Goal: Communication & Community: Share content

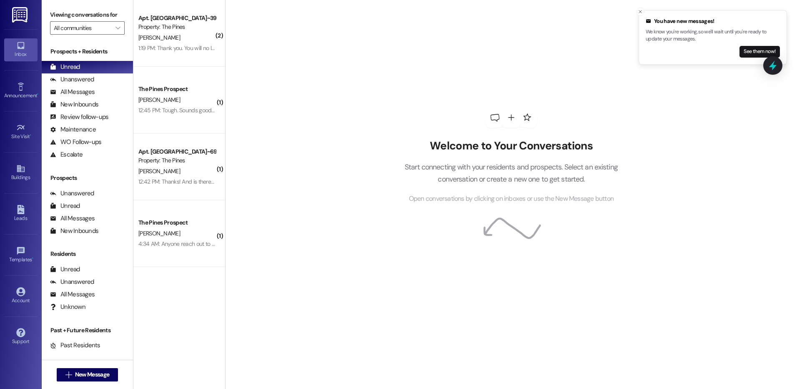
click at [471, 166] on div "Welcome to Your Conversations Start connecting with your residents and prospect…" at bounding box center [511, 171] width 239 height 65
click at [472, 166] on p "Start connecting with your residents and prospects. Select an existing conversa…" at bounding box center [511, 173] width 239 height 24
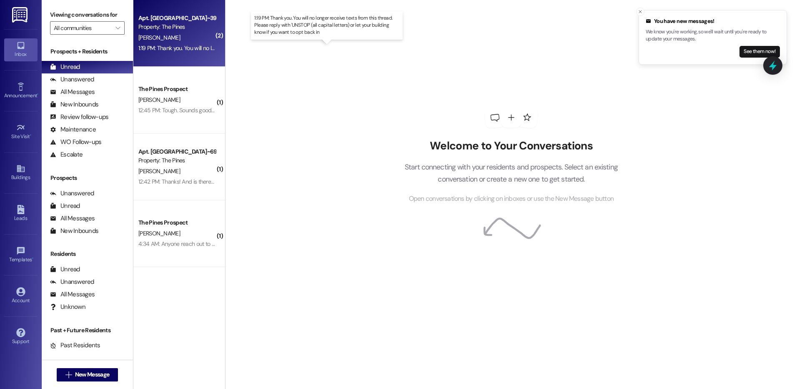
click at [169, 46] on div "1:19 PM: Thank you. You will no longer receive texts from this thread. Please r…" at bounding box center [334, 48] width 392 height 8
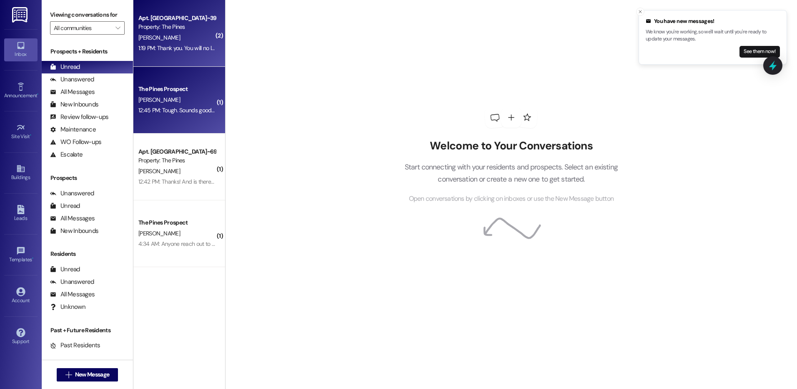
click at [169, 106] on div "12:45 PM: Tough. Sounds good thank you 12:45 PM: Tough. Sounds good thank you" at bounding box center [177, 110] width 79 height 10
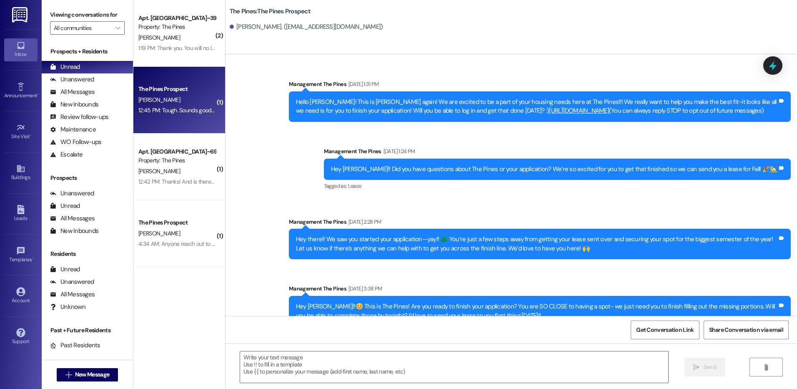
scroll to position [1593, 0]
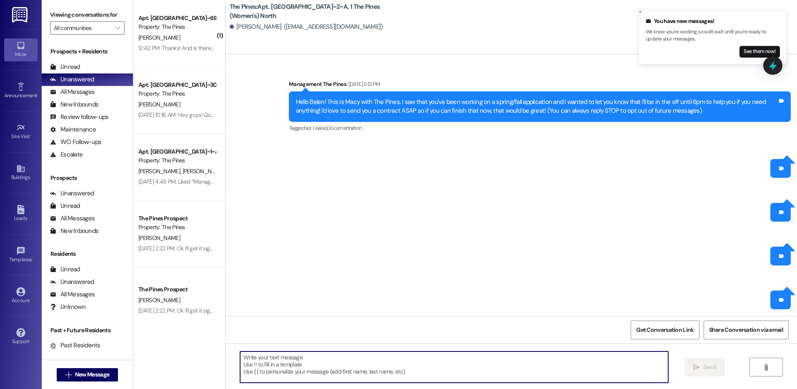
scroll to position [18388, 0]
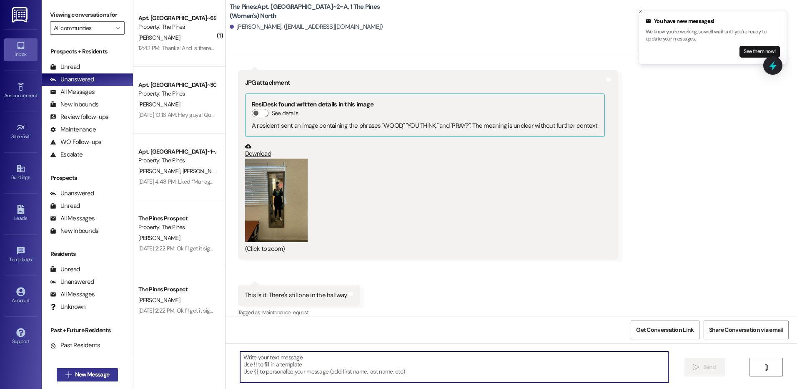
click at [85, 372] on span "New Message" at bounding box center [92, 374] width 34 height 9
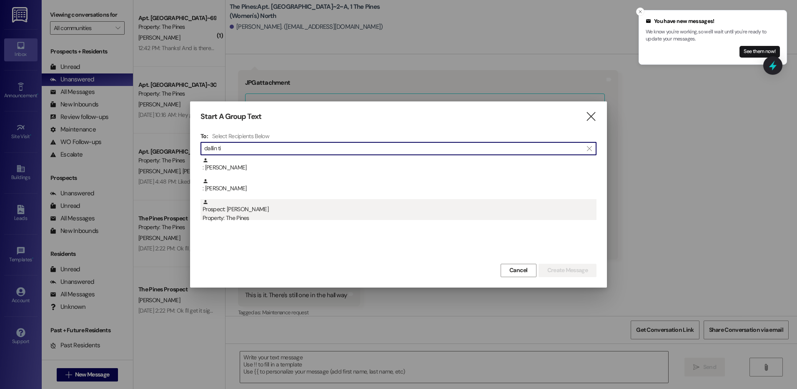
type input "dallin ti"
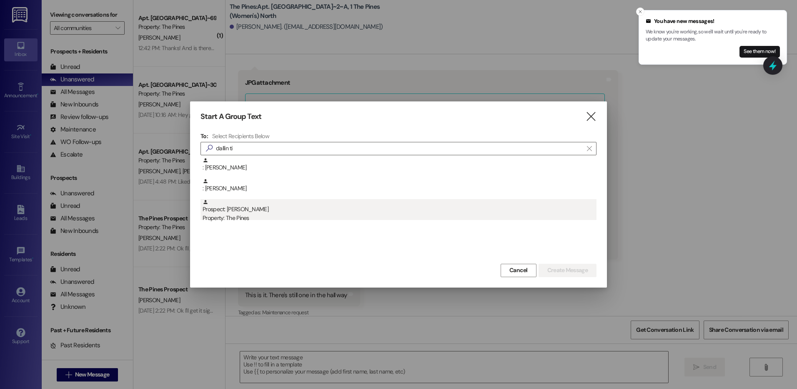
click at [283, 215] on div "Property: The Pines" at bounding box center [400, 218] width 394 height 9
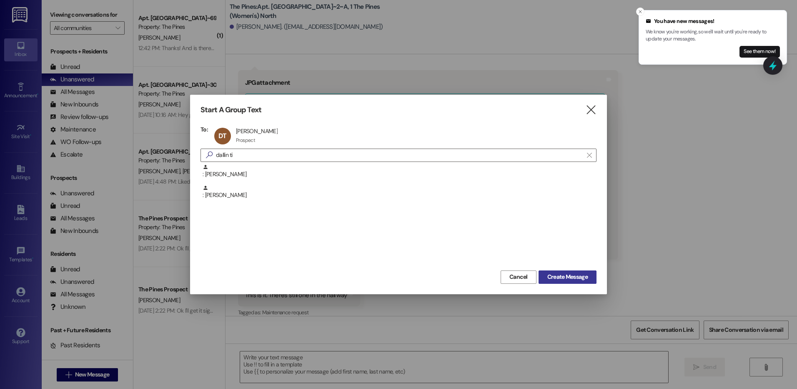
click at [560, 277] on span "Create Message" at bounding box center [568, 276] width 40 height 9
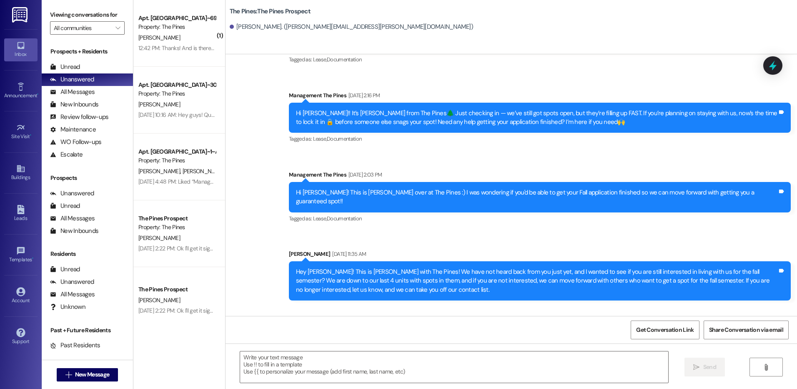
scroll to position [496, 0]
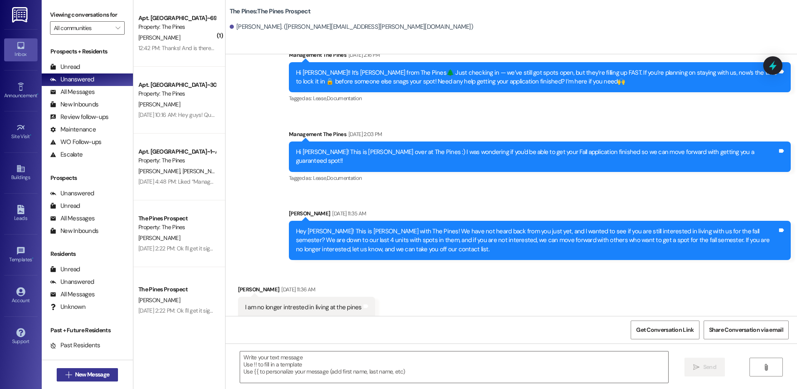
click at [77, 376] on span "New Message" at bounding box center [92, 374] width 34 height 9
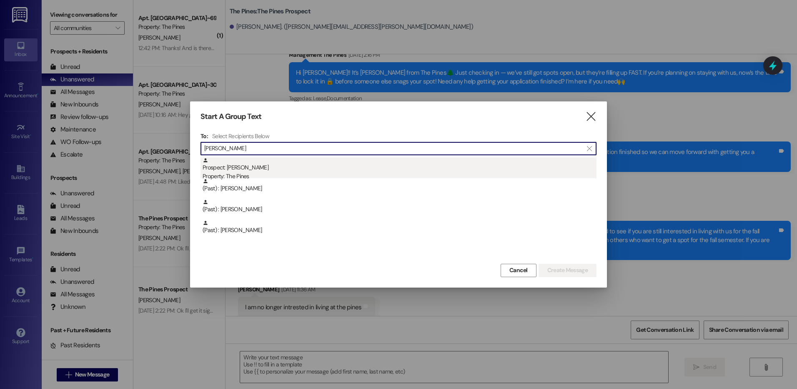
type input "[PERSON_NAME]"
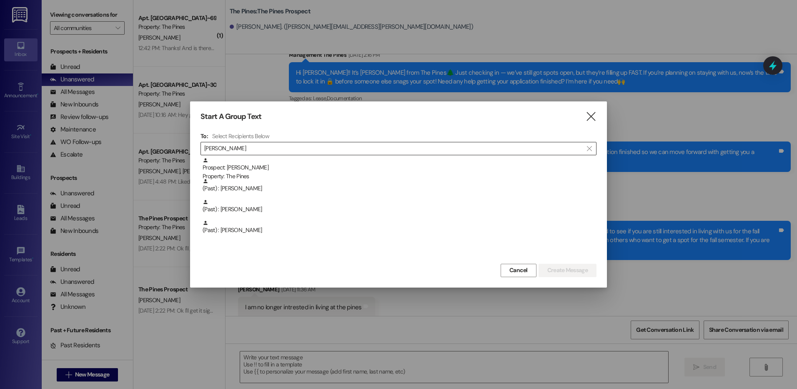
click at [259, 161] on div "Prospect: [PERSON_NAME] Property: The Pines" at bounding box center [400, 169] width 394 height 24
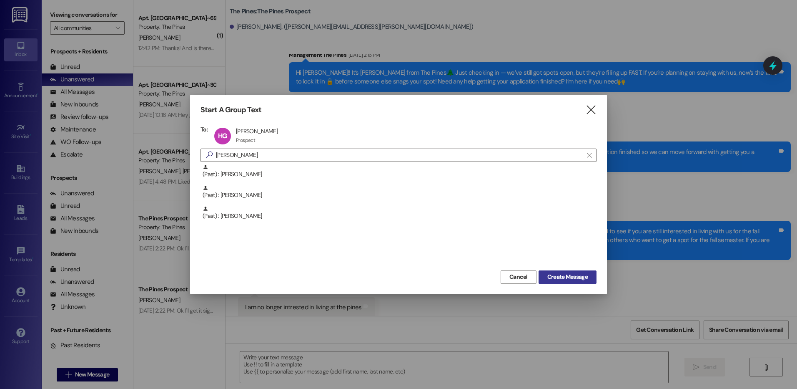
click at [577, 276] on span "Create Message" at bounding box center [568, 276] width 40 height 9
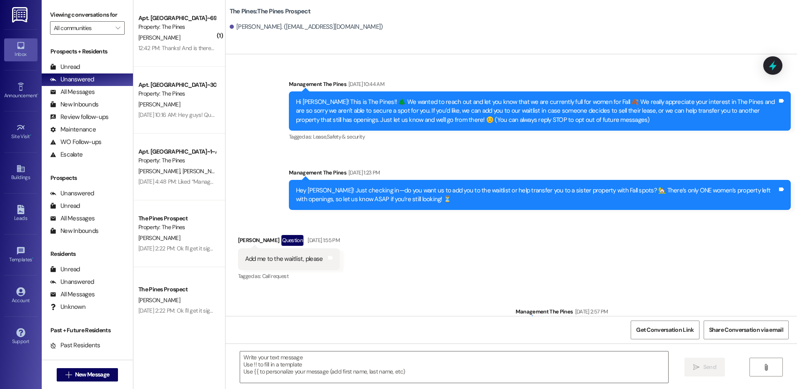
scroll to position [31, 0]
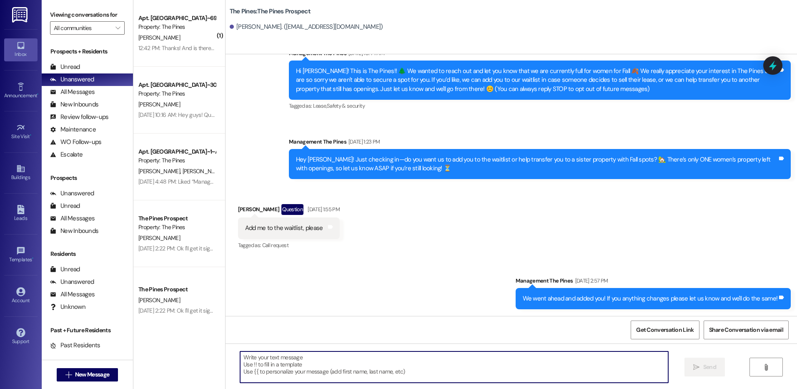
click at [299, 365] on textarea at bounding box center [454, 366] width 428 height 31
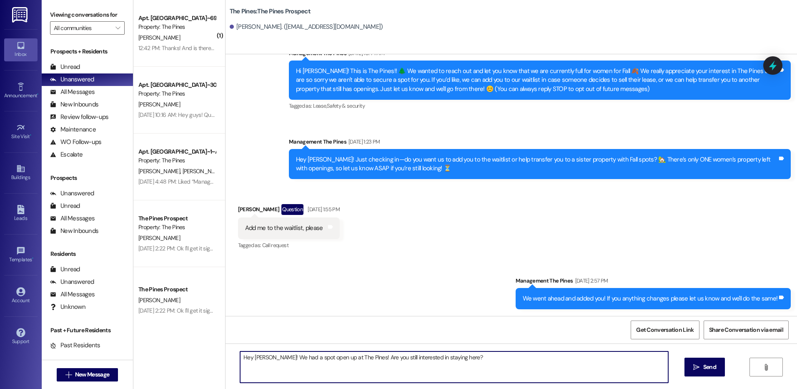
click at [351, 356] on textarea "Hey [PERSON_NAME]! We had a spot open up at The Pines! Are you still interested…" at bounding box center [454, 366] width 428 height 31
click at [565, 358] on textarea "Hey [PERSON_NAME]! We had a spot open up at [GEOGRAPHIC_DATA] in one of our rem…" at bounding box center [454, 366] width 428 height 31
drag, startPoint x: 537, startPoint y: 360, endPoint x: 235, endPoint y: 355, distance: 302.0
click at [240, 355] on textarea "Hey [PERSON_NAME]! We had a spot open up at [GEOGRAPHIC_DATA] in one of our rem…" at bounding box center [454, 366] width 428 height 31
type textarea "Hey [PERSON_NAME]! We had a spot open up at [GEOGRAPHIC_DATA] in one of our rem…"
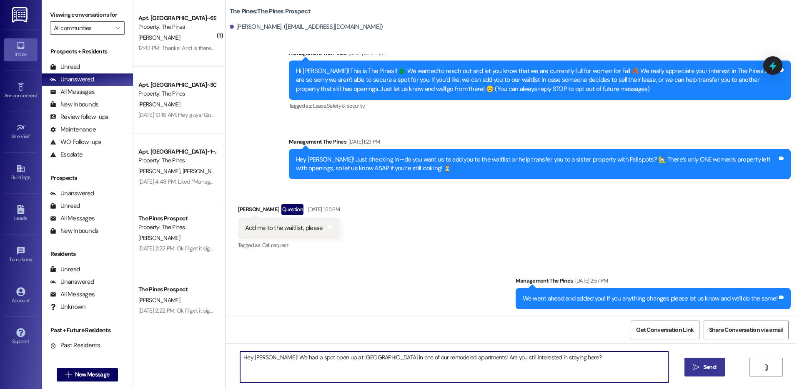
click at [712, 369] on span "Send" at bounding box center [710, 366] width 13 height 9
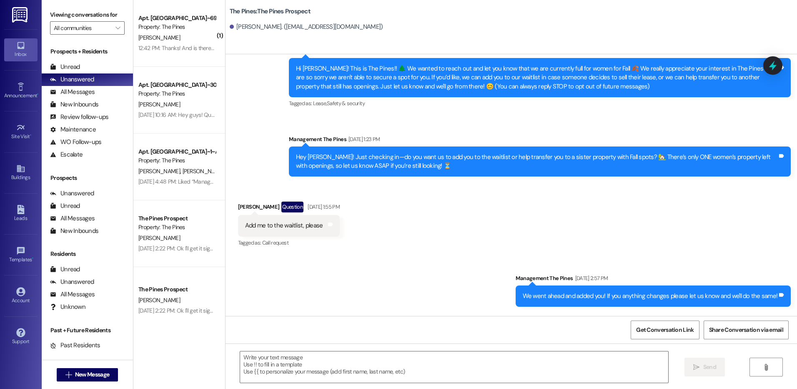
scroll to position [89, 0]
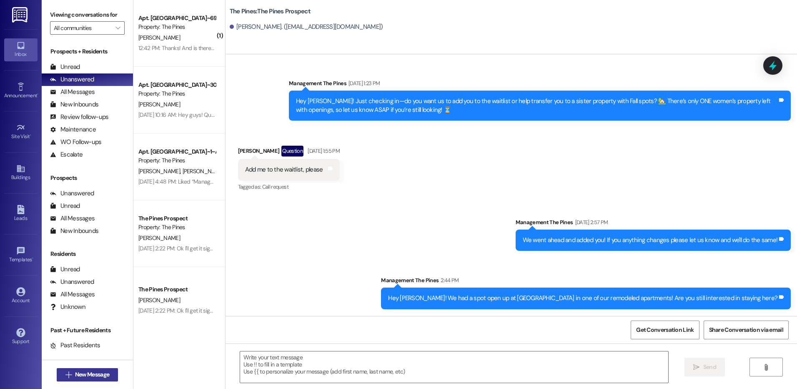
click at [87, 372] on span "New Message" at bounding box center [92, 374] width 34 height 9
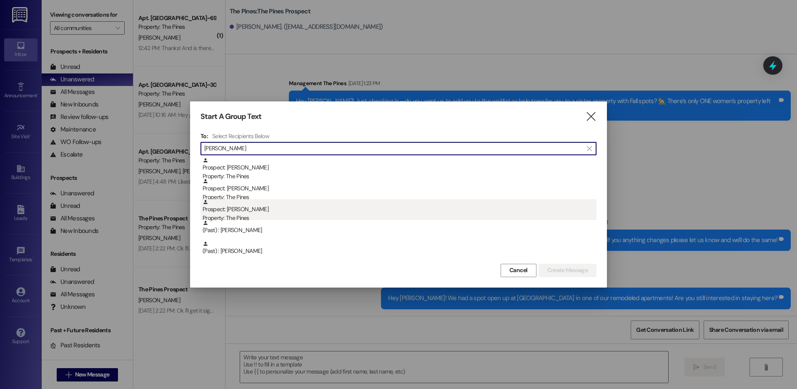
type input "[PERSON_NAME]"
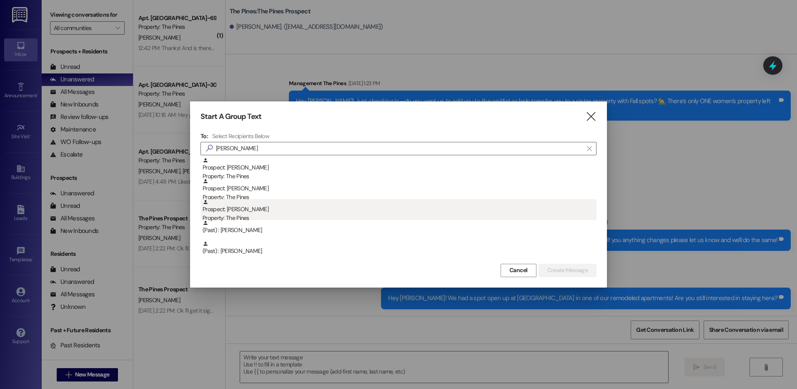
click at [247, 210] on div "Prospect: [PERSON_NAME] Property: The Pines" at bounding box center [400, 211] width 394 height 24
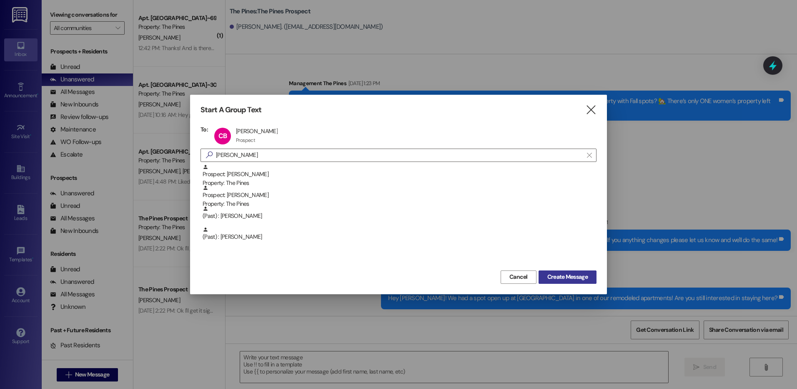
click at [581, 276] on span "Create Message" at bounding box center [568, 276] width 40 height 9
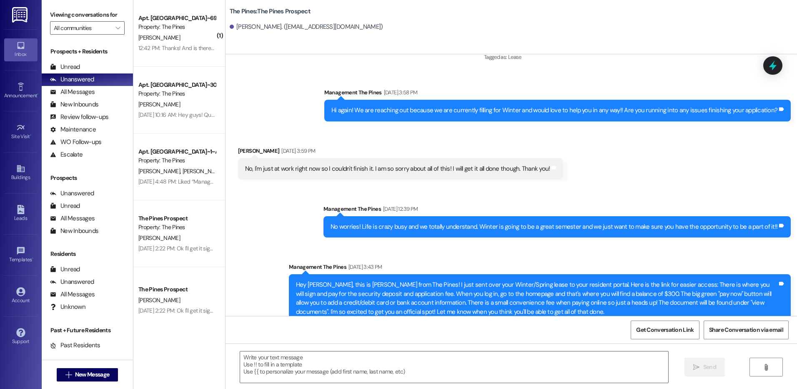
scroll to position [677, 0]
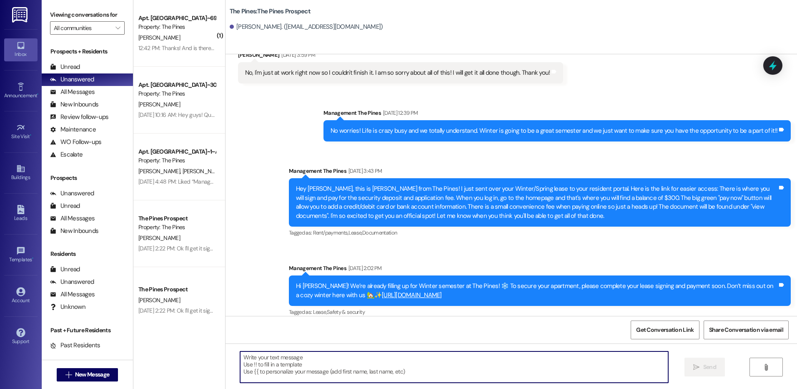
click at [337, 368] on textarea at bounding box center [454, 366] width 428 height 31
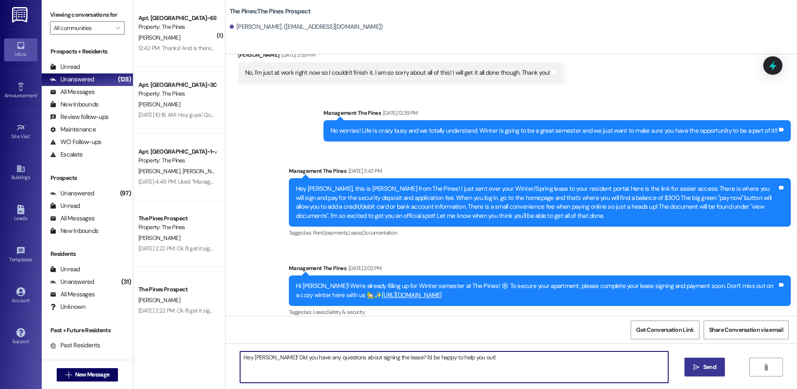
drag, startPoint x: 487, startPoint y: 357, endPoint x: 208, endPoint y: 360, distance: 279.0
click at [208, 360] on div "( 1 ) Apt. South BLDG~69~D, 1 The Pines (Men's) South Property: The Pines [PERS…" at bounding box center [465, 194] width 664 height 389
type textarea "Hey [PERSON_NAME]! Did you have any questions about signing the lease? I'd be h…"
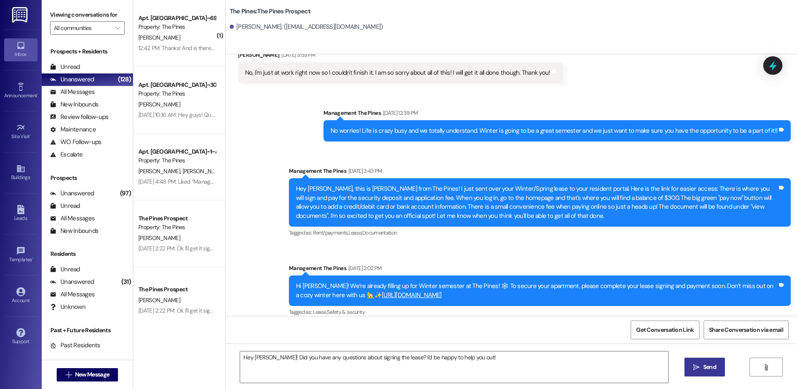
click at [699, 369] on span " Send" at bounding box center [705, 366] width 26 height 9
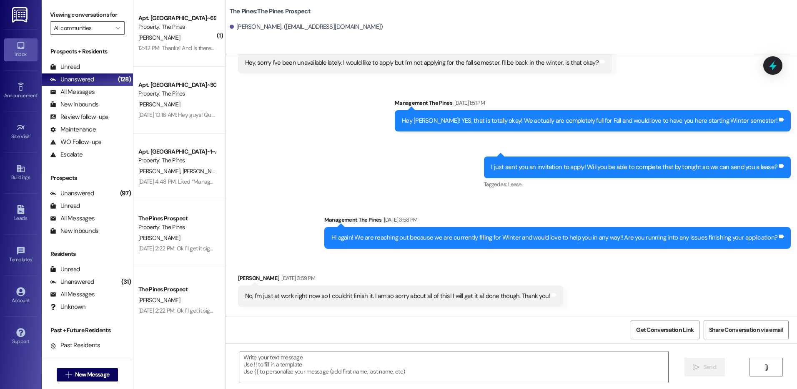
scroll to position [442, 0]
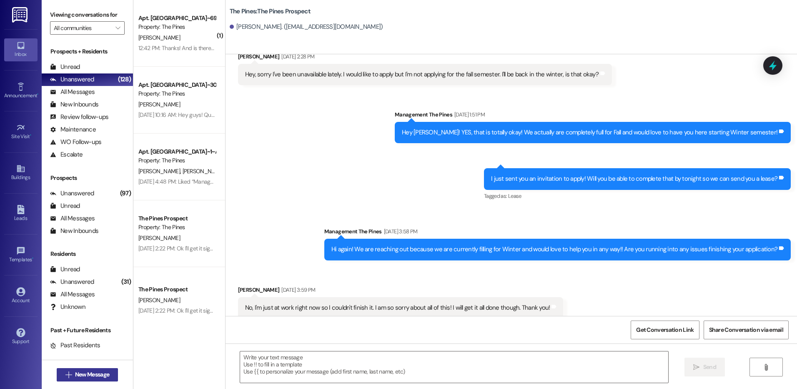
click at [96, 373] on span "New Message" at bounding box center [92, 374] width 34 height 9
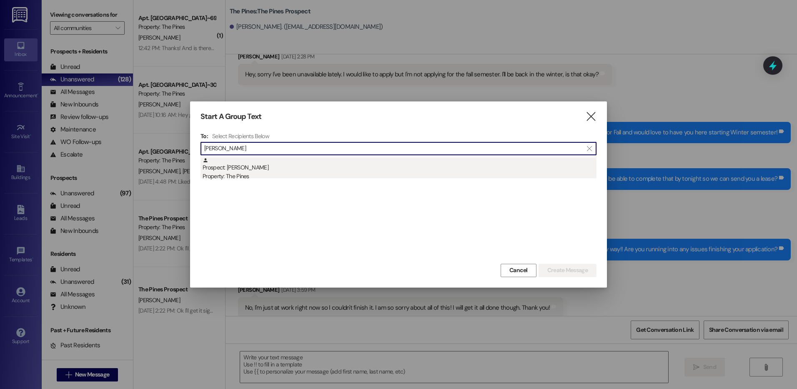
type input "[PERSON_NAME]"
click at [305, 169] on div "Prospect: [PERSON_NAME] Property: The Pines" at bounding box center [400, 169] width 394 height 24
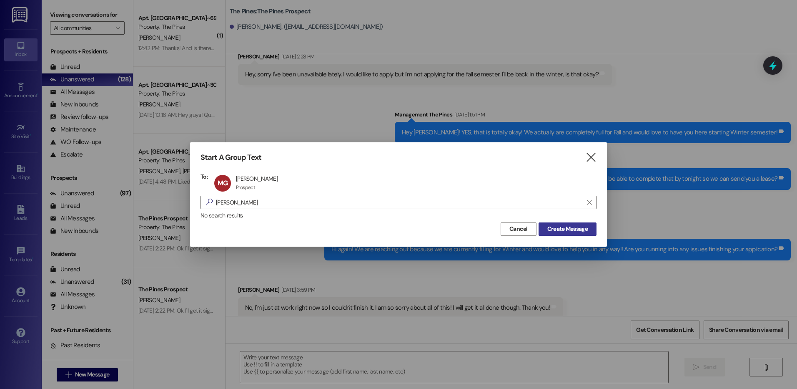
click at [581, 224] on span "Create Message" at bounding box center [568, 228] width 40 height 9
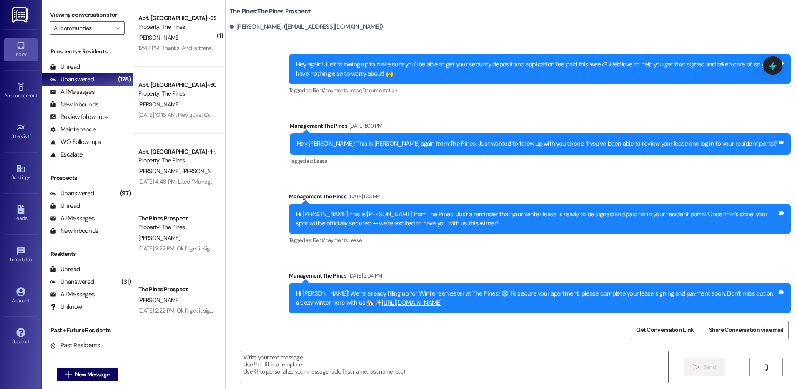
scroll to position [500, 0]
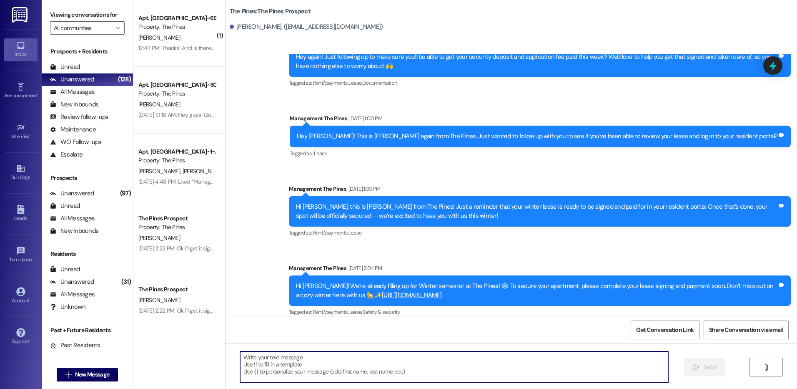
click at [331, 357] on textarea at bounding box center [454, 366] width 428 height 31
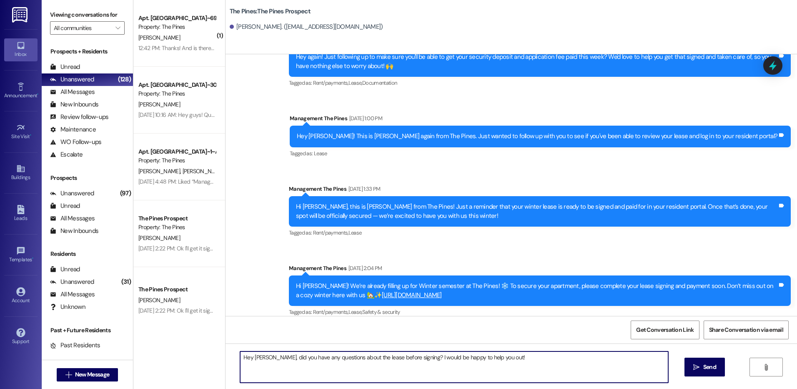
drag, startPoint x: 494, startPoint y: 361, endPoint x: 189, endPoint y: 373, distance: 305.6
click at [189, 373] on div "( 1 ) Apt. South BLDG~69~D, 1 The Pines (Men's) South Property: The Pines [PERS…" at bounding box center [465, 194] width 664 height 389
type textarea "Hey [PERSON_NAME], did you have any questions about the lease before signing? I…"
click at [704, 364] on span "Send" at bounding box center [710, 366] width 13 height 9
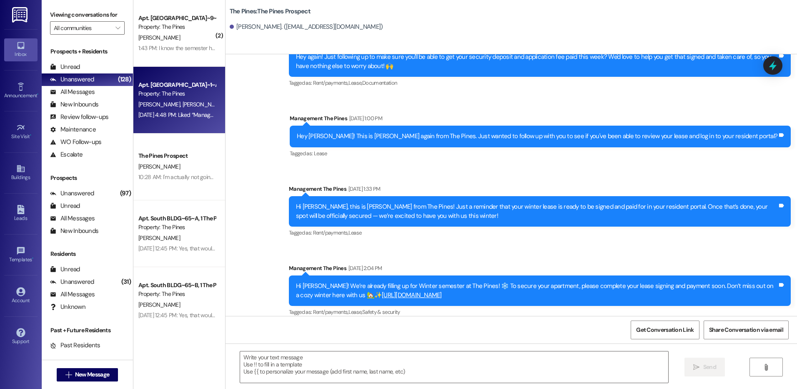
click at [182, 108] on span "[PERSON_NAME]" at bounding box center [203, 105] width 42 height 8
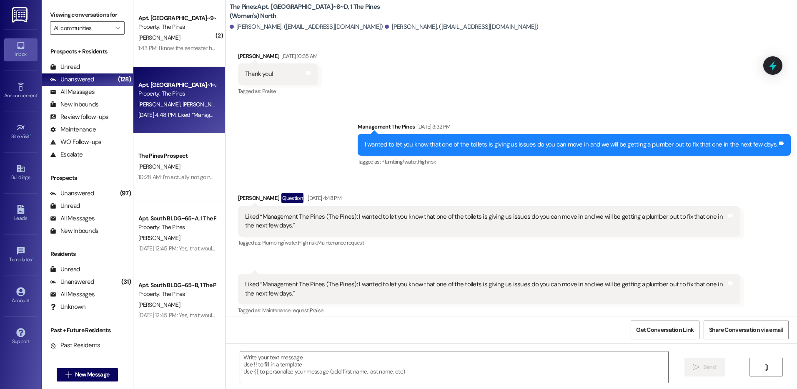
scroll to position [237, 0]
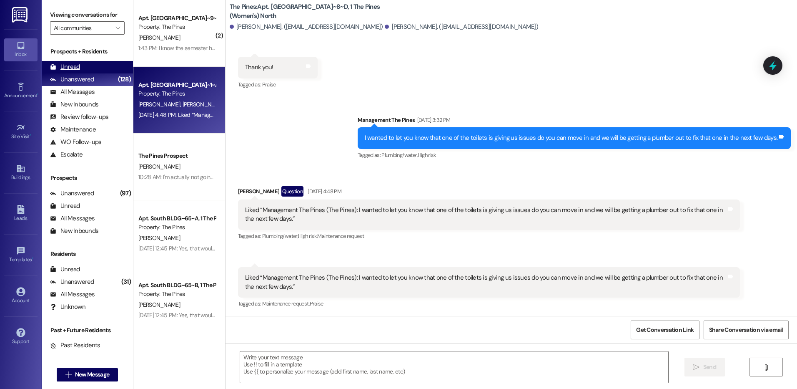
click at [83, 63] on div "Unread (0)" at bounding box center [87, 67] width 91 height 13
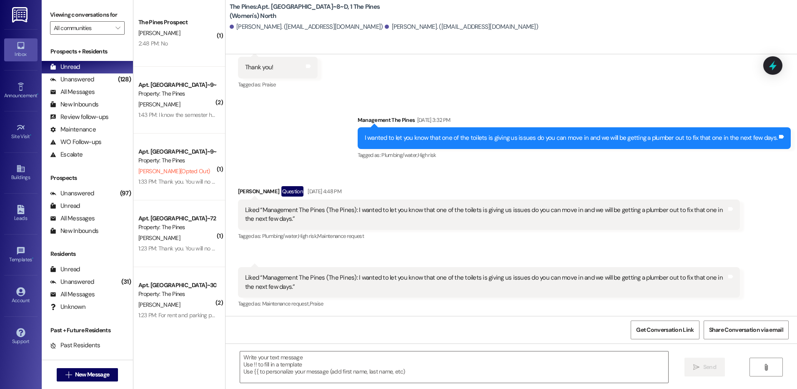
click at [156, 49] on div "2:48 PM: No 2:48 PM: No" at bounding box center [177, 43] width 79 height 10
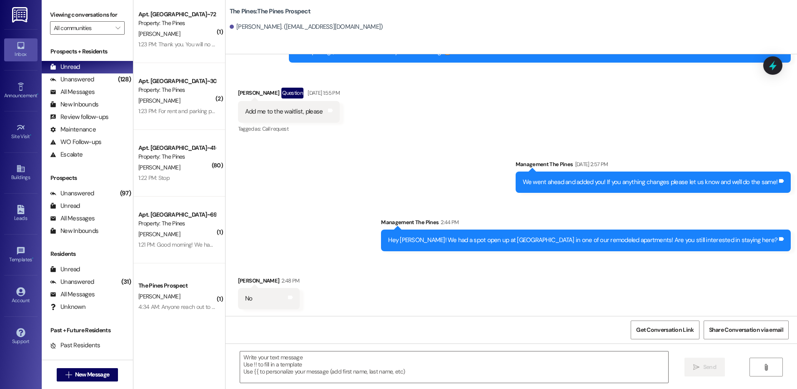
scroll to position [204, 0]
click at [161, 107] on div "1:23 PM: For rent and parking pass 1:23 PM: For rent and parking pass" at bounding box center [179, 111] width 82 height 8
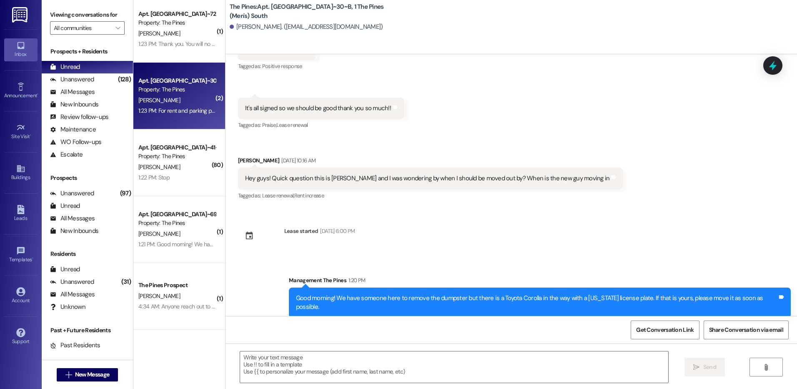
scroll to position [1663, 0]
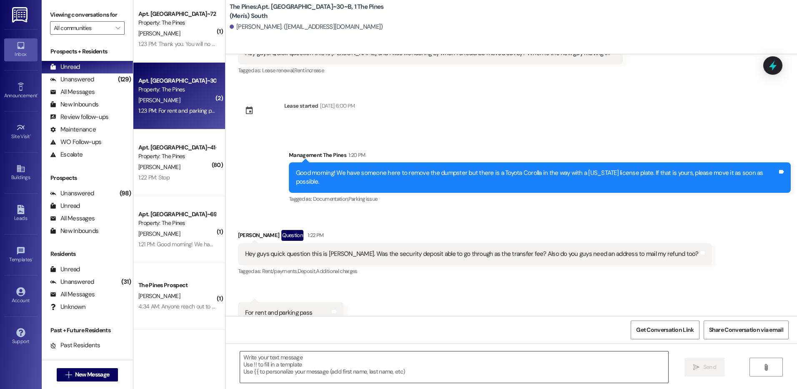
click at [309, 365] on textarea at bounding box center [454, 366] width 428 height 31
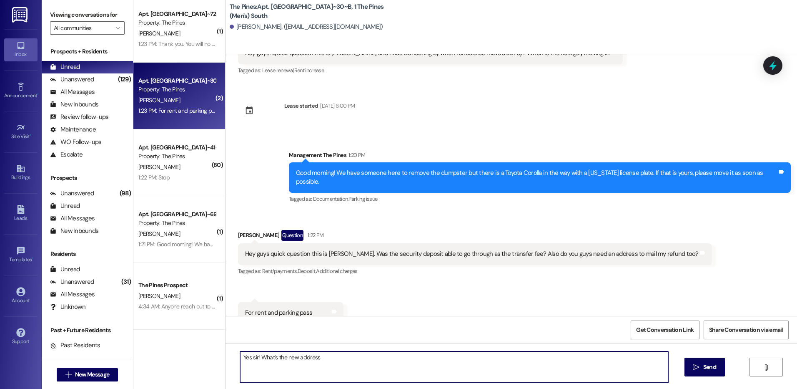
type textarea "Yes sir! What's the new address?"
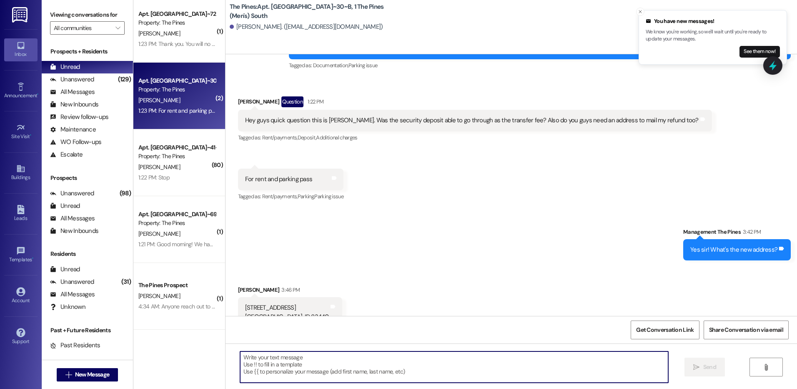
scroll to position [1855, 0]
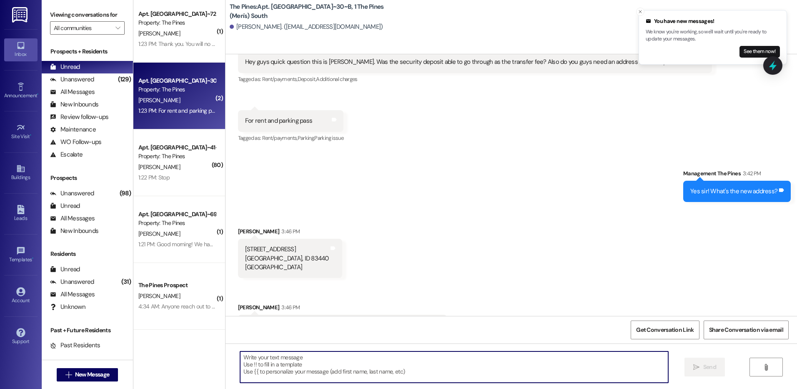
click at [410, 330] on div "Get Conversation Link Share Conversation via email" at bounding box center [512, 330] width 572 height 28
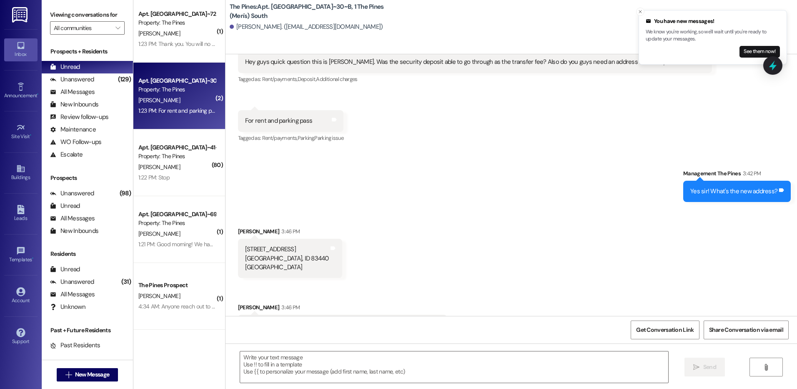
click at [410, 331] on div "Get Conversation Link Share Conversation via email" at bounding box center [512, 330] width 572 height 28
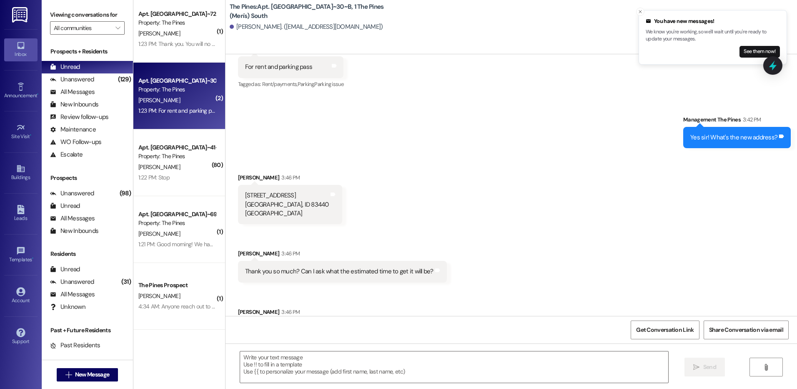
scroll to position [1914, 0]
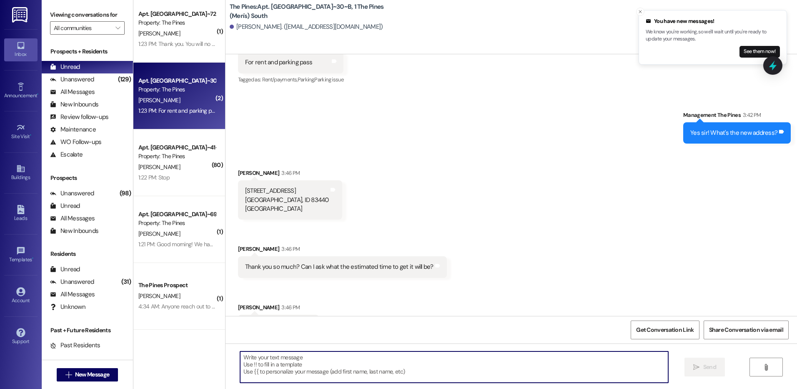
click at [308, 357] on textarea at bounding box center [454, 366] width 428 height 31
type textarea "a"
type textarea "Around 30 days"
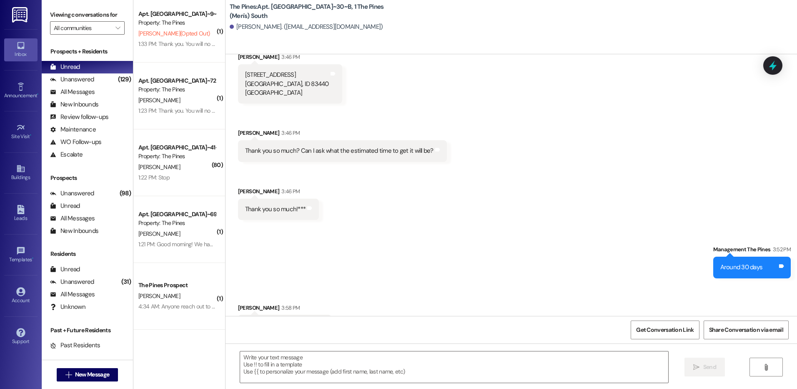
scroll to position [2030, 0]
click at [83, 375] on span "New Message" at bounding box center [92, 374] width 34 height 9
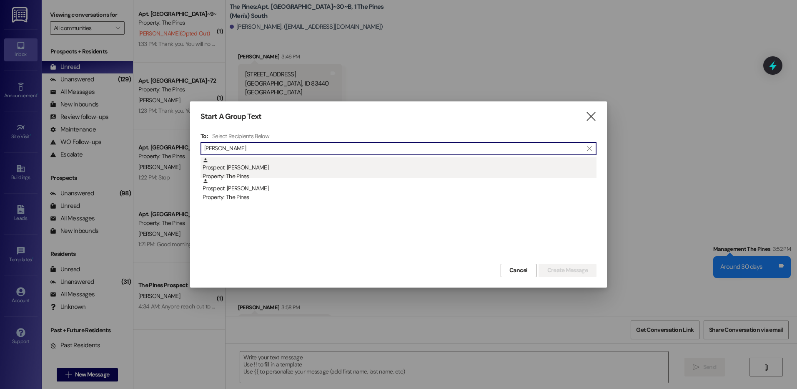
type input "[PERSON_NAME]"
click at [258, 172] on div "Prospect: [PERSON_NAME] Property: The Pines" at bounding box center [400, 169] width 394 height 24
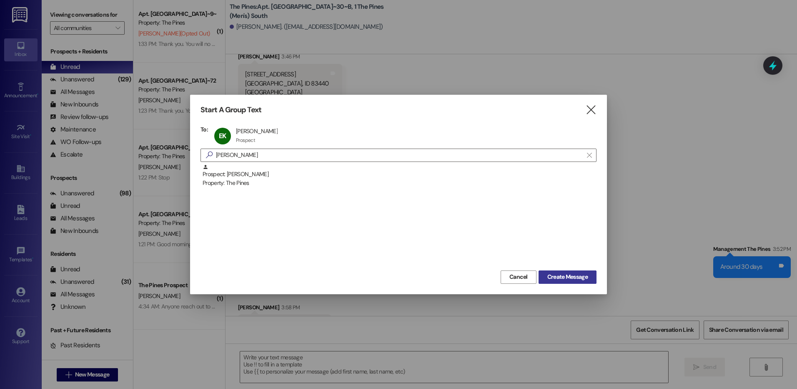
click at [560, 278] on span "Create Message" at bounding box center [568, 276] width 40 height 9
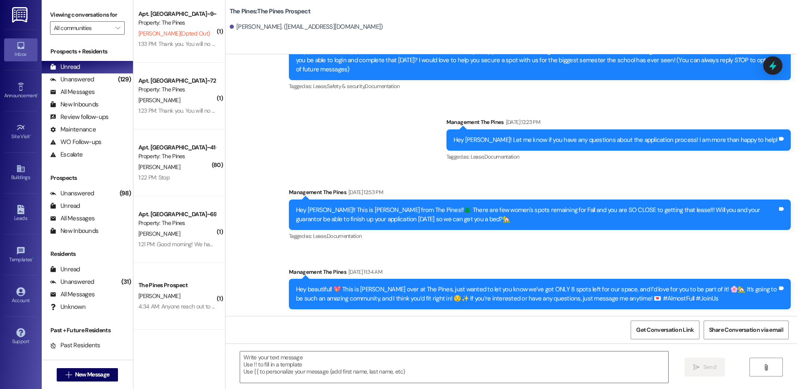
scroll to position [42, 0]
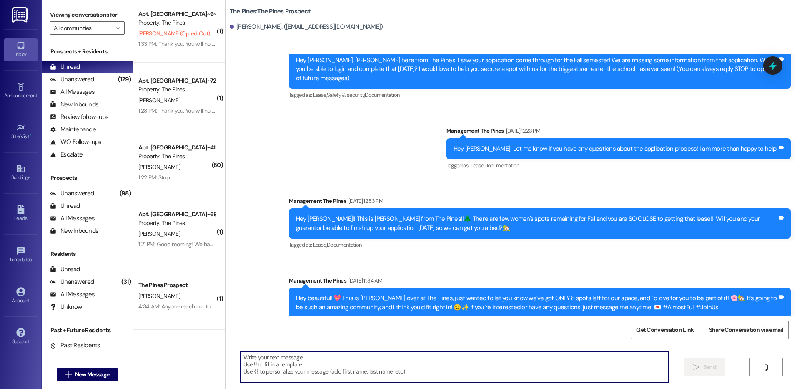
click at [287, 358] on textarea at bounding box center [454, 366] width 428 height 31
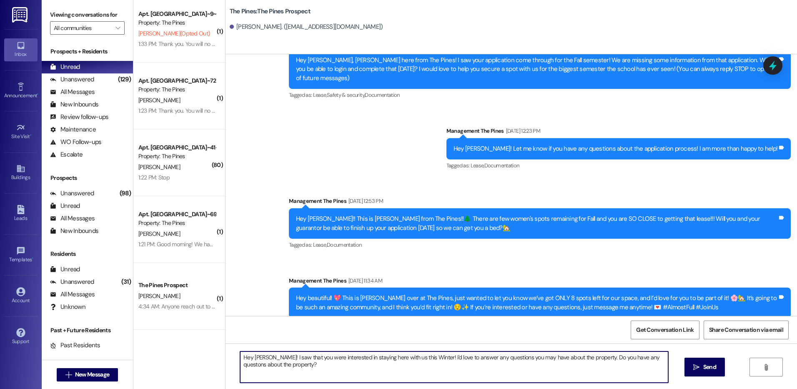
drag, startPoint x: 277, startPoint y: 368, endPoint x: 235, endPoint y: 355, distance: 44.2
click at [240, 355] on textarea "Hey [PERSON_NAME]! I saw that you were interested in staying here with us this …" at bounding box center [454, 366] width 428 height 31
type textarea "Hey [PERSON_NAME]! I saw that you were interested in staying here with us this …"
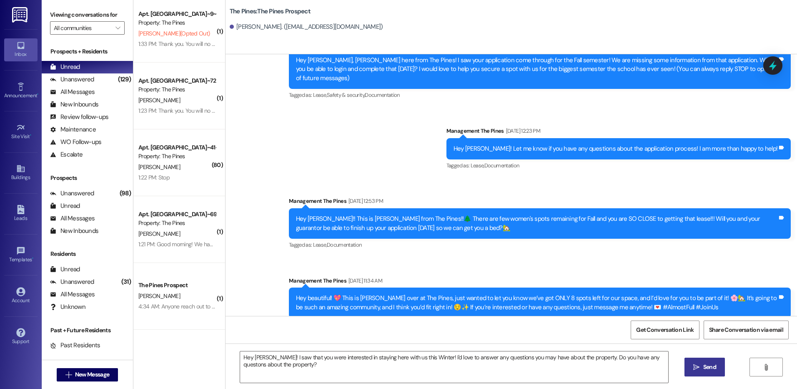
click at [699, 364] on icon "" at bounding box center [697, 367] width 6 height 7
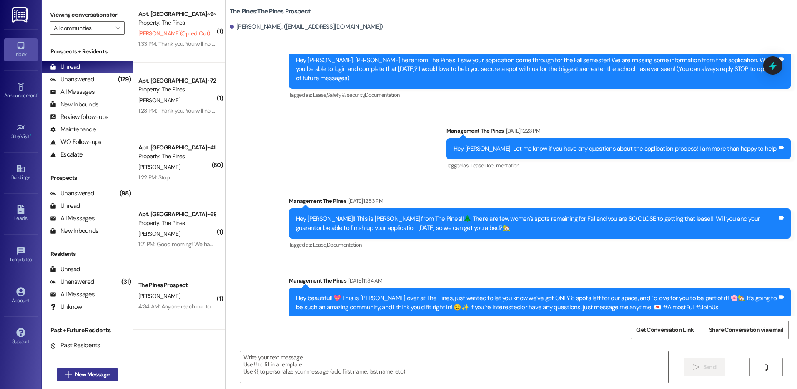
click at [88, 371] on span "New Message" at bounding box center [92, 374] width 34 height 9
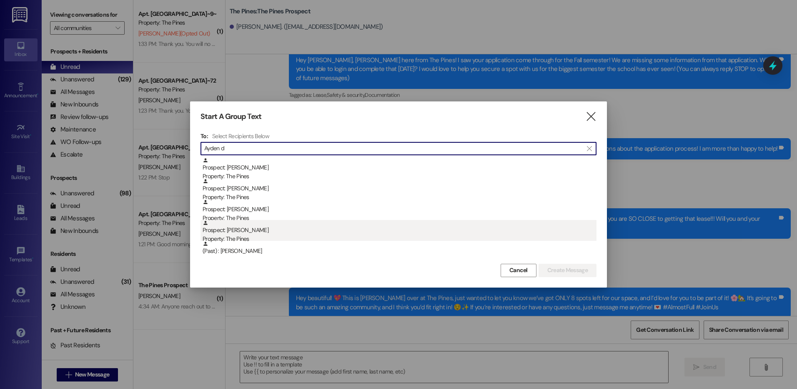
type input "Ayden d"
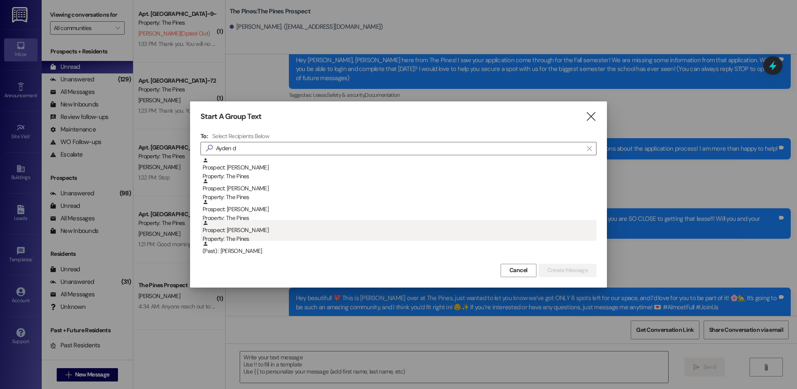
click at [259, 229] on div "Prospect: [GEOGRAPHIC_DATA][PERSON_NAME] Property: The Pines" at bounding box center [400, 232] width 394 height 24
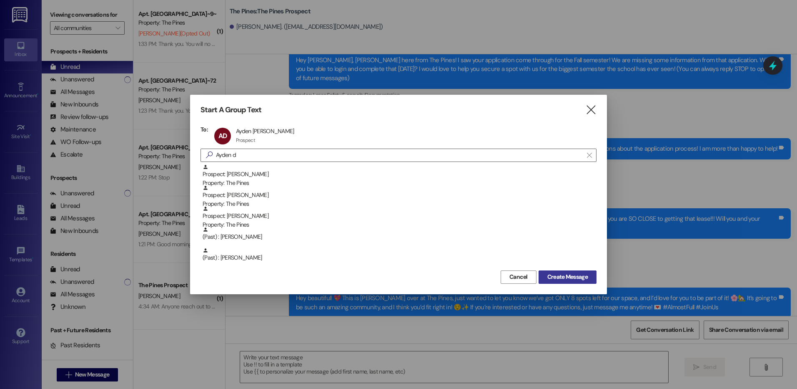
click at [556, 275] on span "Create Message" at bounding box center [568, 276] width 40 height 9
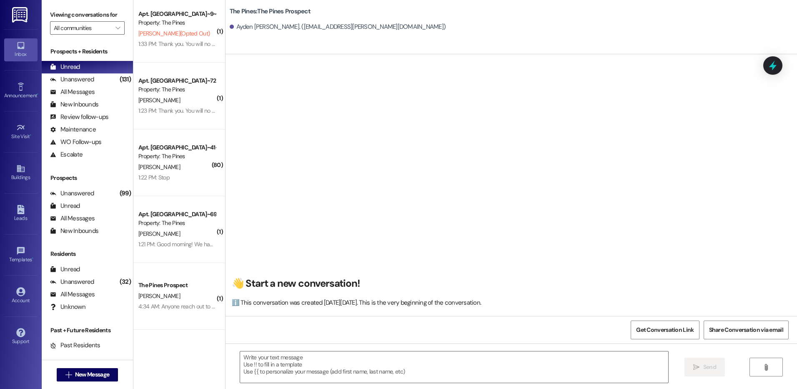
scroll to position [0, 0]
drag, startPoint x: 319, startPoint y: 357, endPoint x: 321, endPoint y: 353, distance: 4.3
click at [320, 357] on textarea at bounding box center [454, 366] width 428 height 31
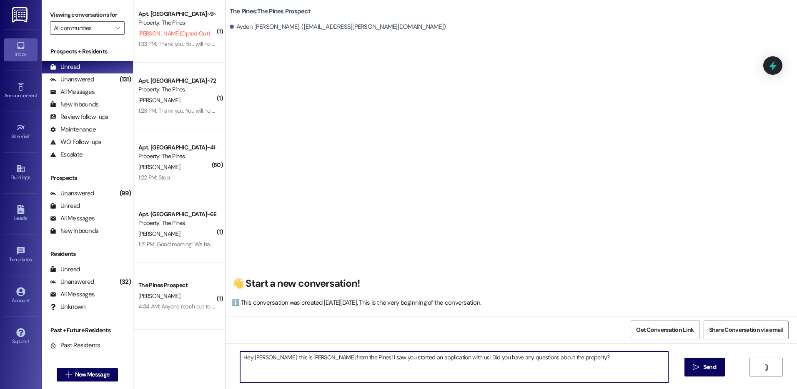
drag, startPoint x: 561, startPoint y: 357, endPoint x: 230, endPoint y: 362, distance: 330.8
click at [236, 362] on div "Hey [PERSON_NAME], this is [PERSON_NAME] from the Pines! I saw you started an a…" at bounding box center [450, 367] width 429 height 32
type textarea "Hey [PERSON_NAME], this is [PERSON_NAME] from the Pines! I saw you started an a…"
click at [704, 362] on button " Send" at bounding box center [705, 366] width 40 height 19
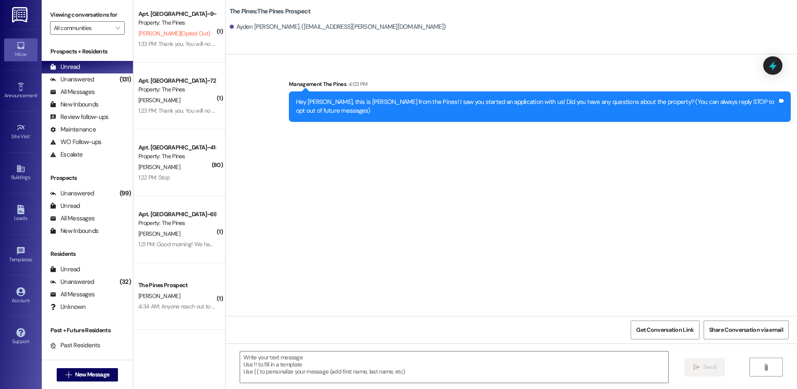
scroll to position [0, 0]
click at [80, 373] on span "New Message" at bounding box center [92, 374] width 34 height 9
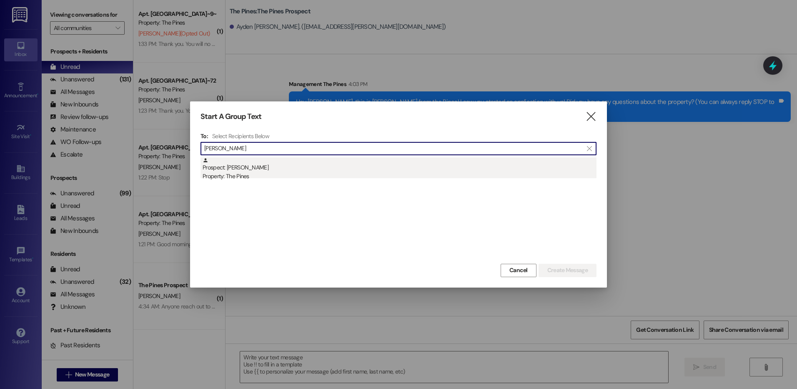
type input "[PERSON_NAME]"
click at [241, 173] on div "Property: The Pines" at bounding box center [400, 176] width 394 height 9
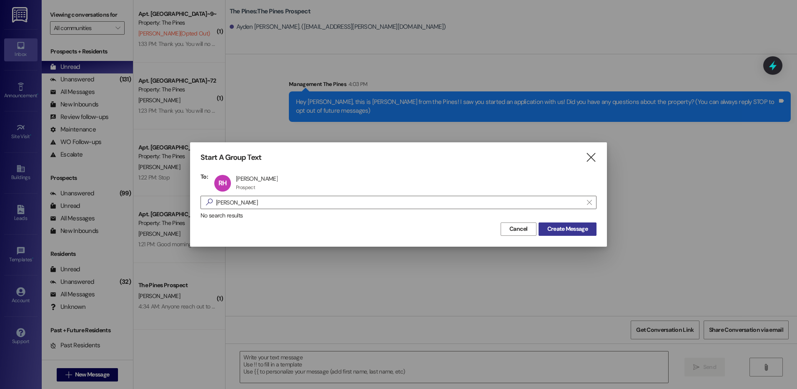
click at [583, 231] on span "Create Message" at bounding box center [568, 228] width 40 height 9
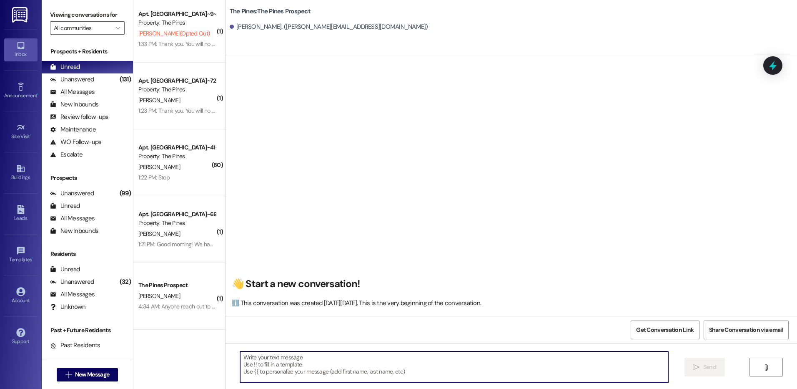
click at [302, 361] on textarea at bounding box center [454, 366] width 428 height 31
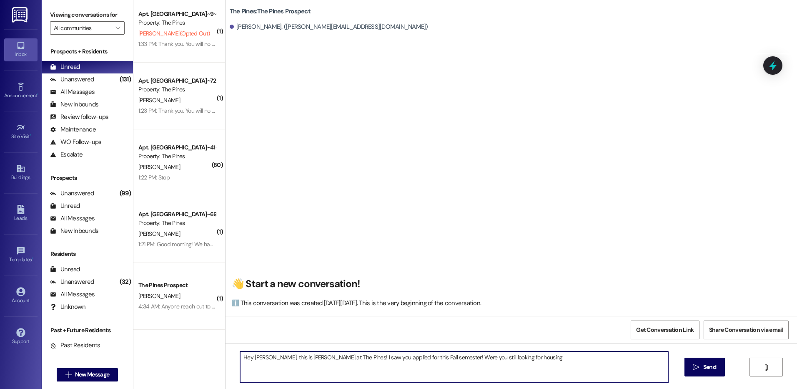
type textarea "Hey [PERSON_NAME], this is [PERSON_NAME] at The Pines! I saw you applied for th…"
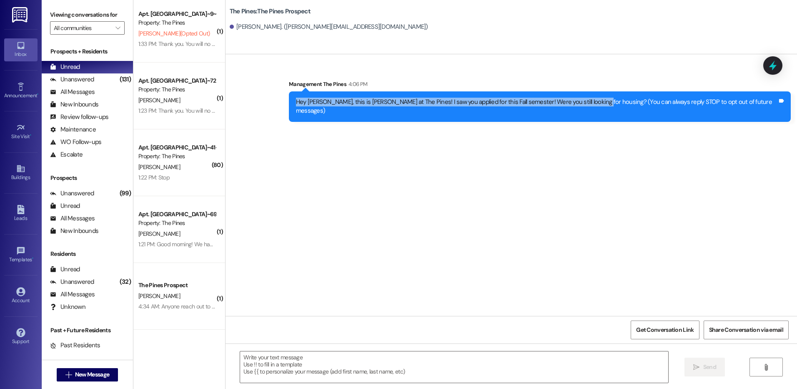
drag, startPoint x: 331, startPoint y: 101, endPoint x: 626, endPoint y: 103, distance: 295.3
click at [626, 103] on div "Hey [PERSON_NAME], this is [PERSON_NAME] at The Pines! I saw you applied for th…" at bounding box center [537, 107] width 482 height 18
copy div "Hey [PERSON_NAME], this is [PERSON_NAME] at The Pines! I saw you applied for th…"
click at [98, 369] on button " New Message" at bounding box center [88, 374] width 62 height 13
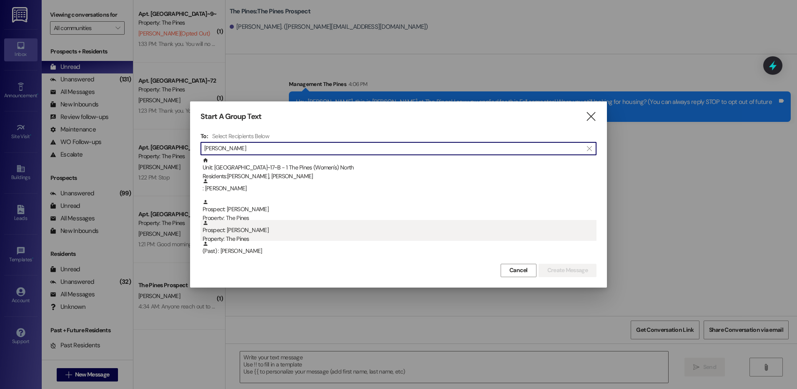
type input "[PERSON_NAME]"
click at [298, 226] on div "Prospect: [PERSON_NAME] Property: The Pines" at bounding box center [400, 232] width 394 height 24
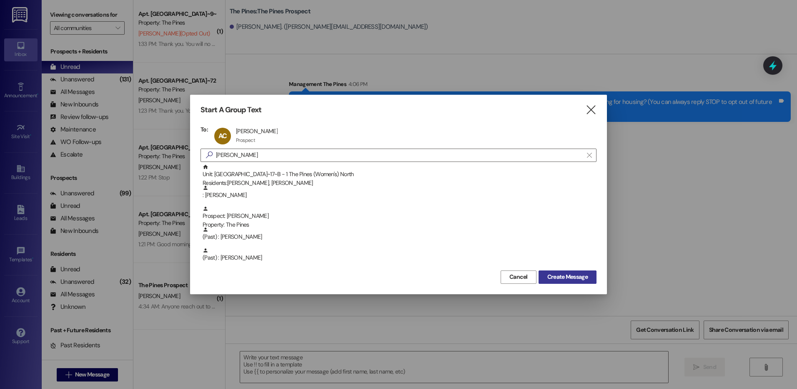
click at [563, 275] on span "Create Message" at bounding box center [568, 276] width 40 height 9
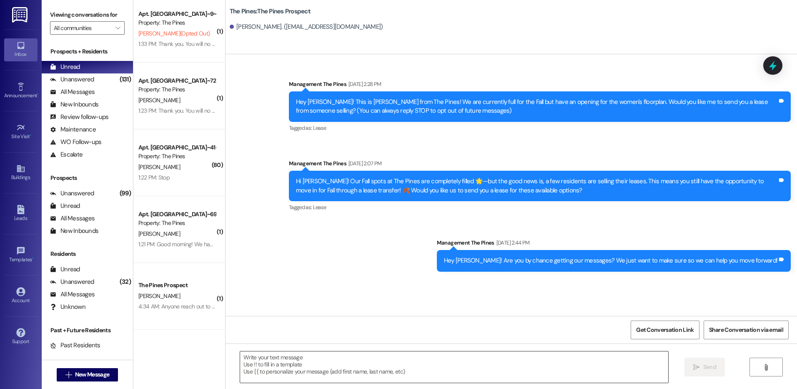
click at [334, 363] on textarea at bounding box center [454, 366] width 428 height 31
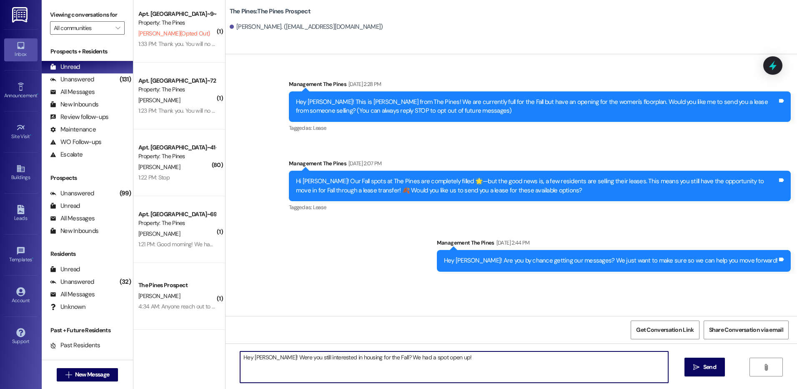
drag, startPoint x: 448, startPoint y: 358, endPoint x: 232, endPoint y: 358, distance: 215.6
click at [236, 358] on div "Hey [PERSON_NAME]! Were you still interested in housing for the Fall? We had a …" at bounding box center [450, 367] width 429 height 32
type textarea "Hey [PERSON_NAME]! Were you still interested in housing for the Fall? We had a …"
click at [712, 369] on span "Send" at bounding box center [710, 366] width 13 height 9
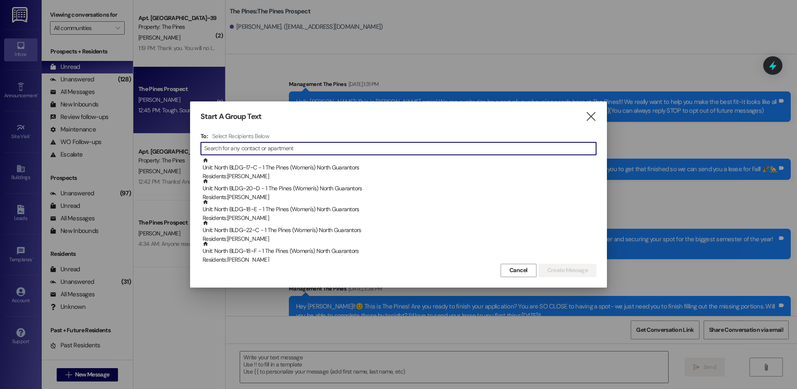
scroll to position [1593, 0]
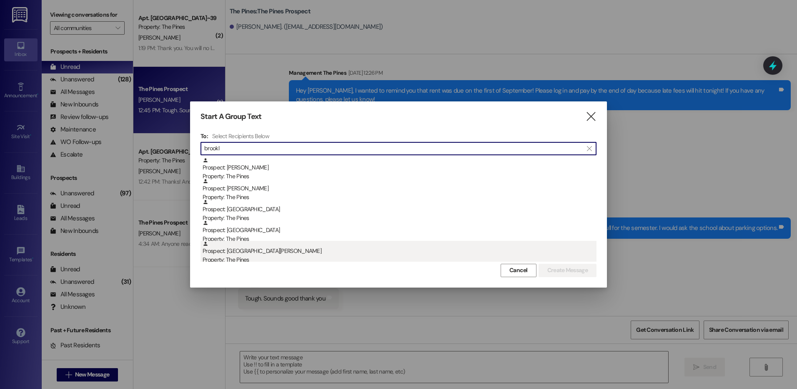
type input "brookl"
click at [257, 252] on div "Prospect: Brooklyne Lowe Property: The Pines" at bounding box center [400, 253] width 394 height 24
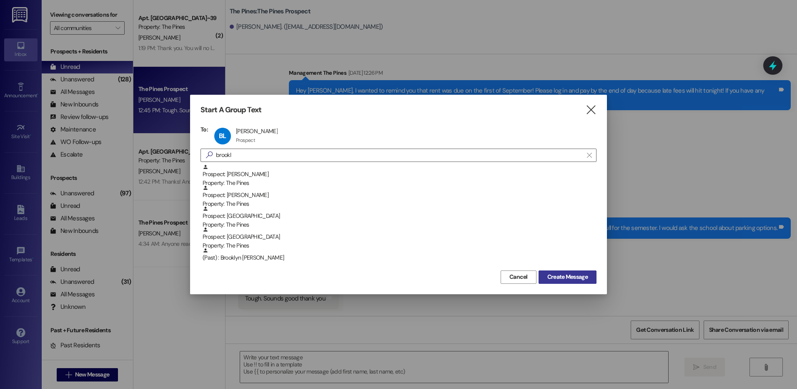
click at [553, 275] on span "Create Message" at bounding box center [568, 276] width 40 height 9
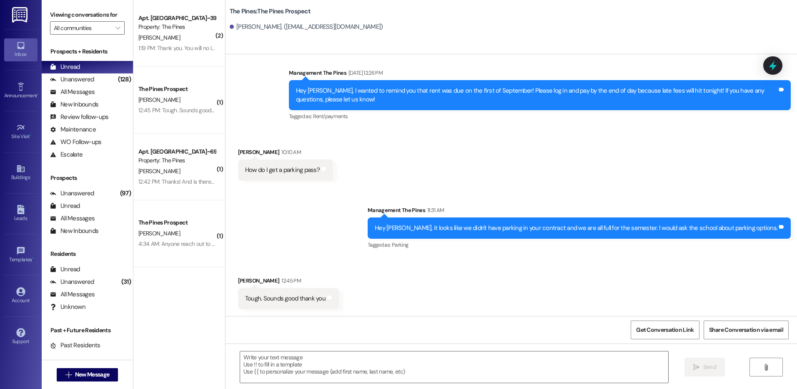
scroll to position [451, 0]
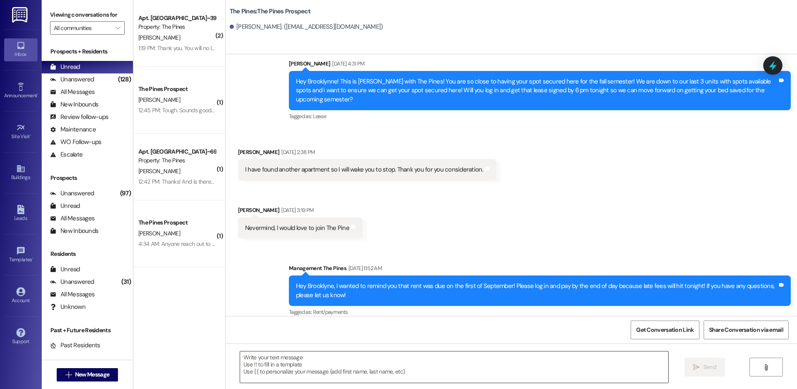
click at [296, 360] on textarea at bounding box center [454, 366] width 428 height 31
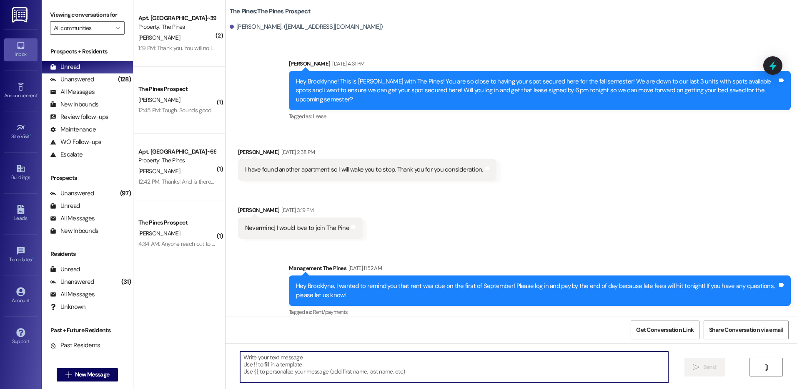
paste textarea "[URL][DOMAIN_NAME]"
type textarea "[URL][DOMAIN_NAME]"
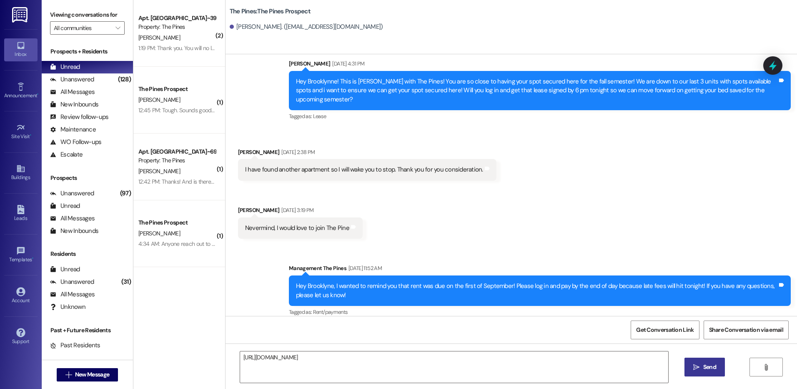
click at [692, 365] on span " Send" at bounding box center [705, 366] width 26 height 9
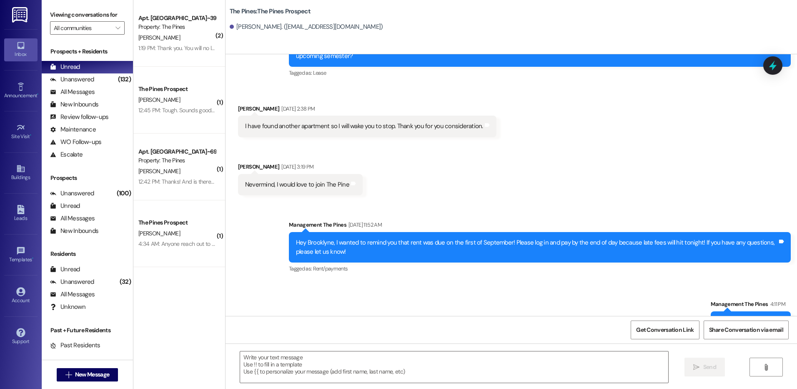
scroll to position [509, 0]
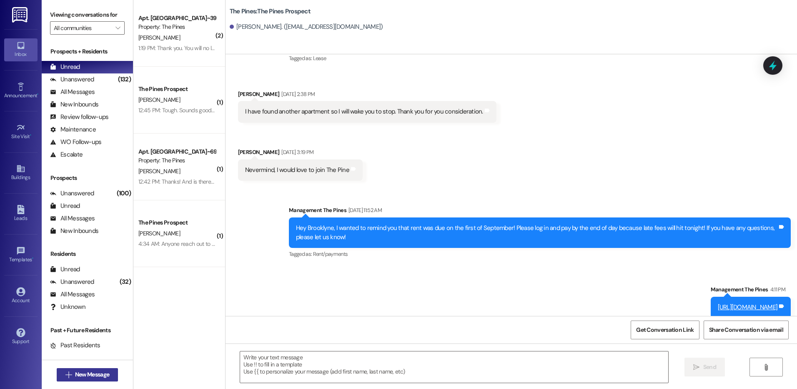
click at [83, 375] on span "New Message" at bounding box center [92, 374] width 34 height 9
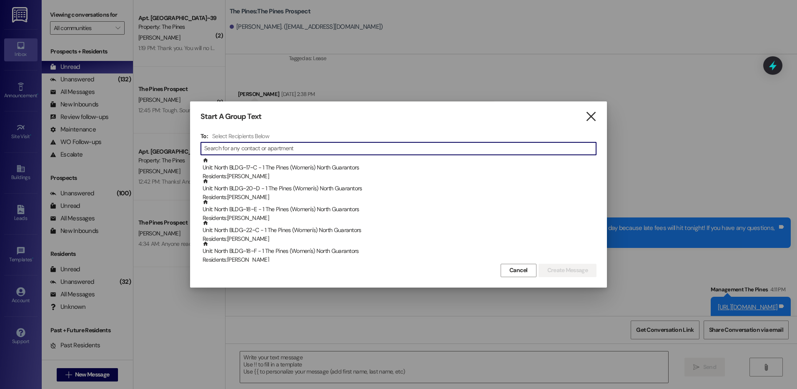
click at [589, 121] on icon "" at bounding box center [591, 116] width 11 height 9
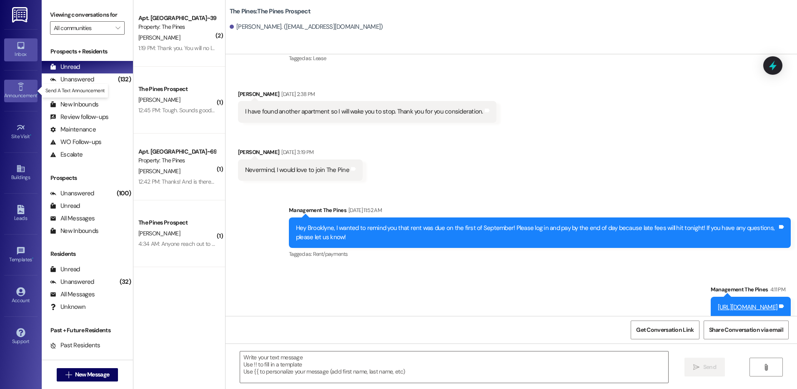
click at [22, 97] on div "Announcement •" at bounding box center [21, 95] width 42 height 8
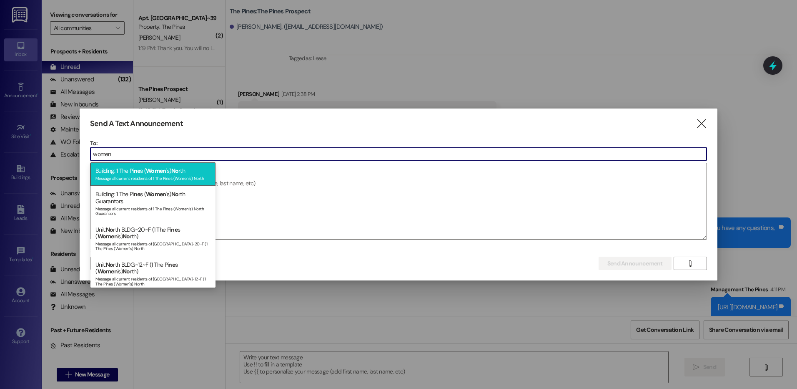
type input "women"
click at [163, 173] on span "Women" at bounding box center [156, 171] width 20 height 8
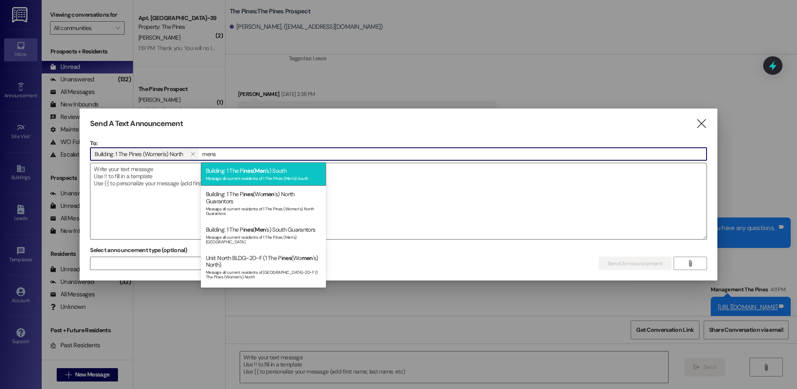
type input "mens"
click at [257, 172] on span "Men" at bounding box center [260, 171] width 11 height 8
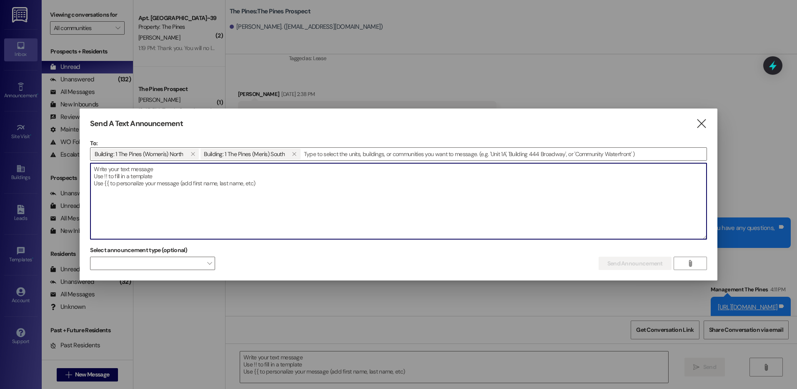
click at [314, 172] on textarea at bounding box center [399, 201] width 616 height 76
type textarea "H"
type textarea "W"
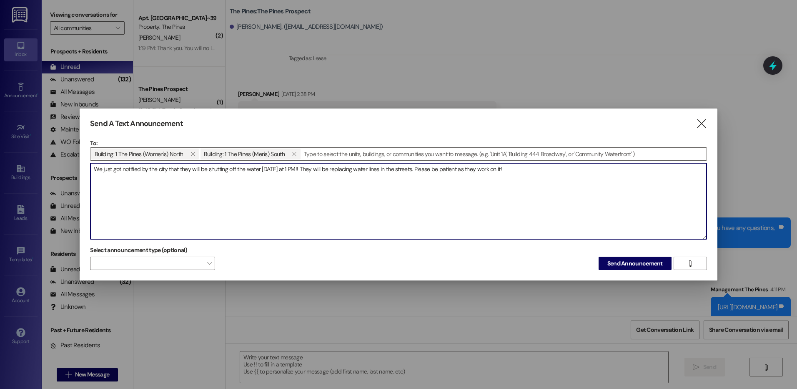
type textarea "We just got notified by the city that they will be shutting off the water tomor…"
click at [613, 259] on button "Send Announcement" at bounding box center [635, 263] width 73 height 13
